Goal: Information Seeking & Learning: Understand process/instructions

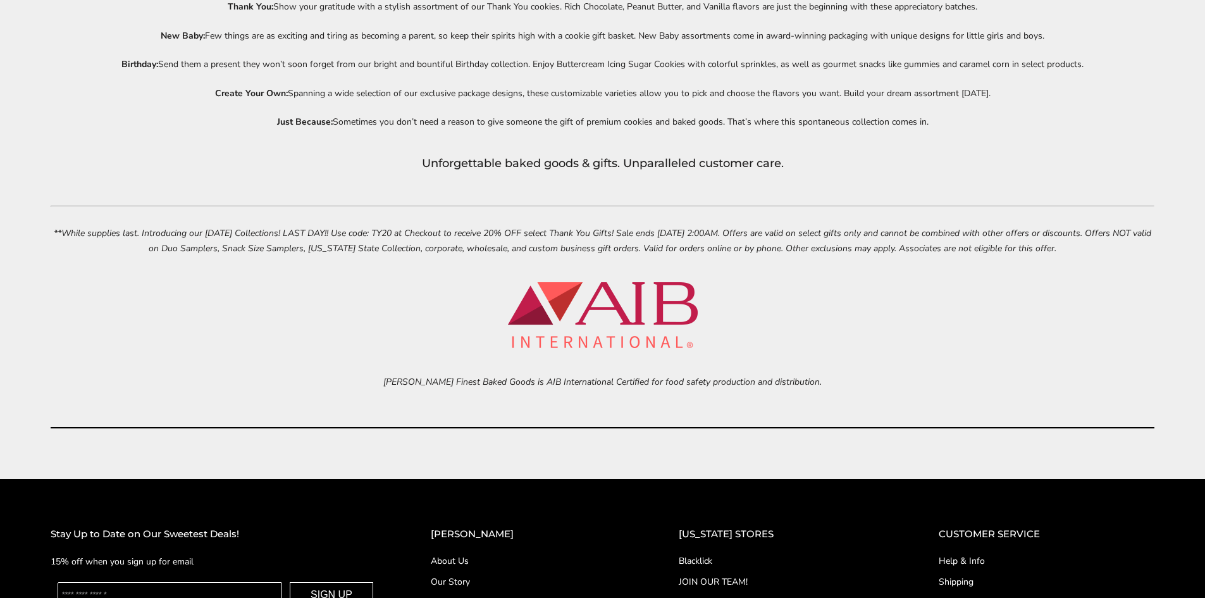
scroll to position [5876, 0]
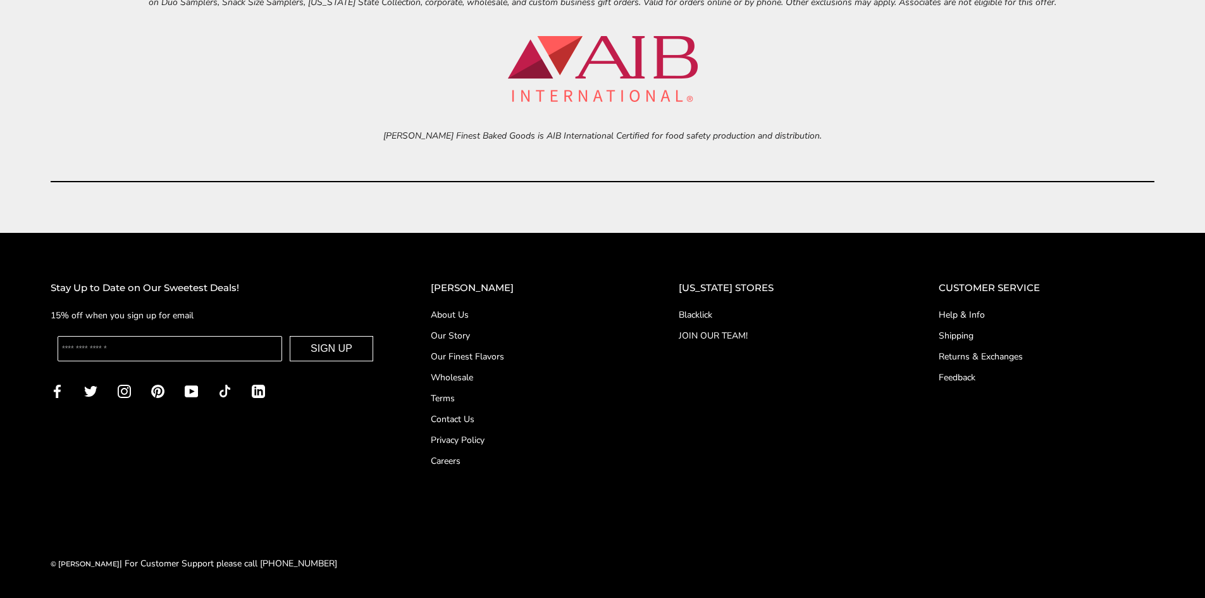
click at [946, 334] on link "Shipping" at bounding box center [1047, 335] width 216 height 13
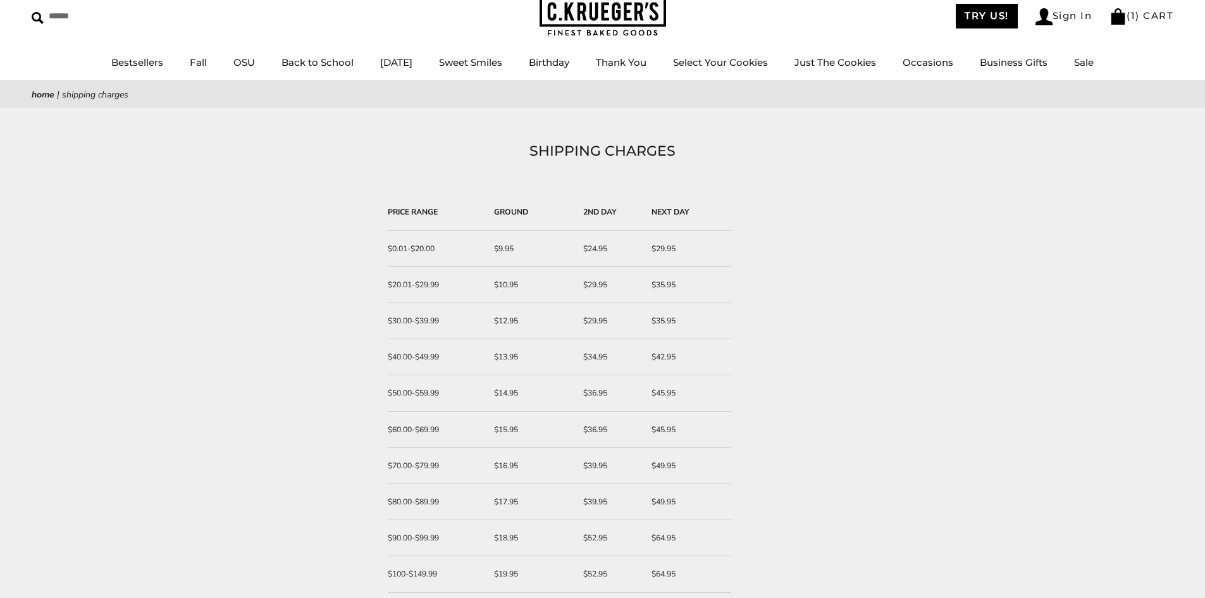
click at [871, 356] on div "SHIPPING CHARGES PRICE RANGE GROUND 2ND DAY NEXT DAY $0.01-$20.00 $9.95 $24.95 …" at bounding box center [602, 552] width 1205 height 824
